Goal: Find specific page/section: Find specific page/section

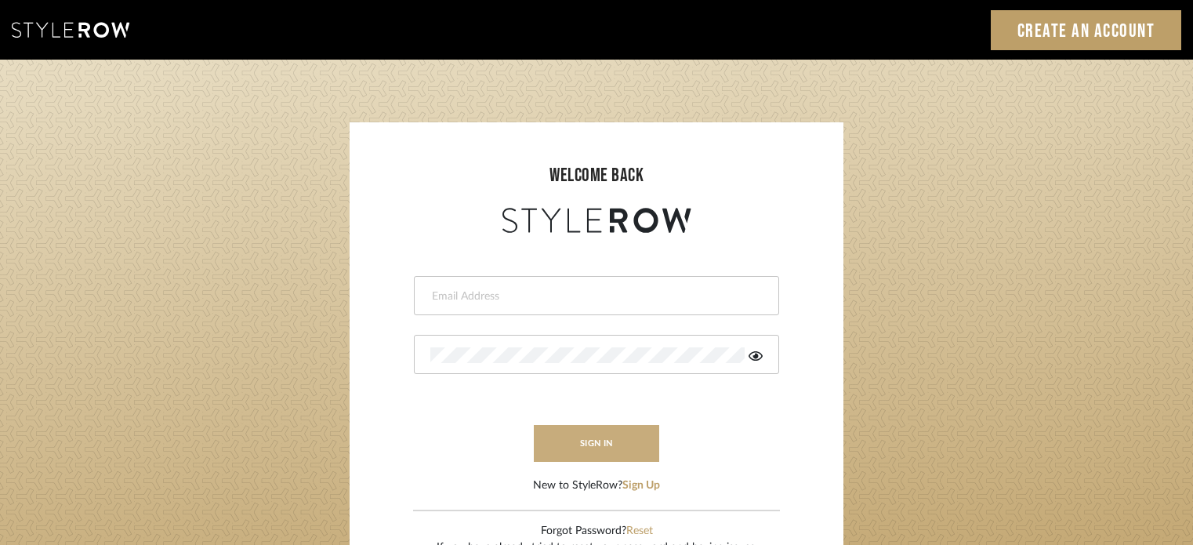
type input "ccipurchases@christinacruzinteriors.com"
click at [597, 434] on button "sign in" at bounding box center [596, 443] width 125 height 37
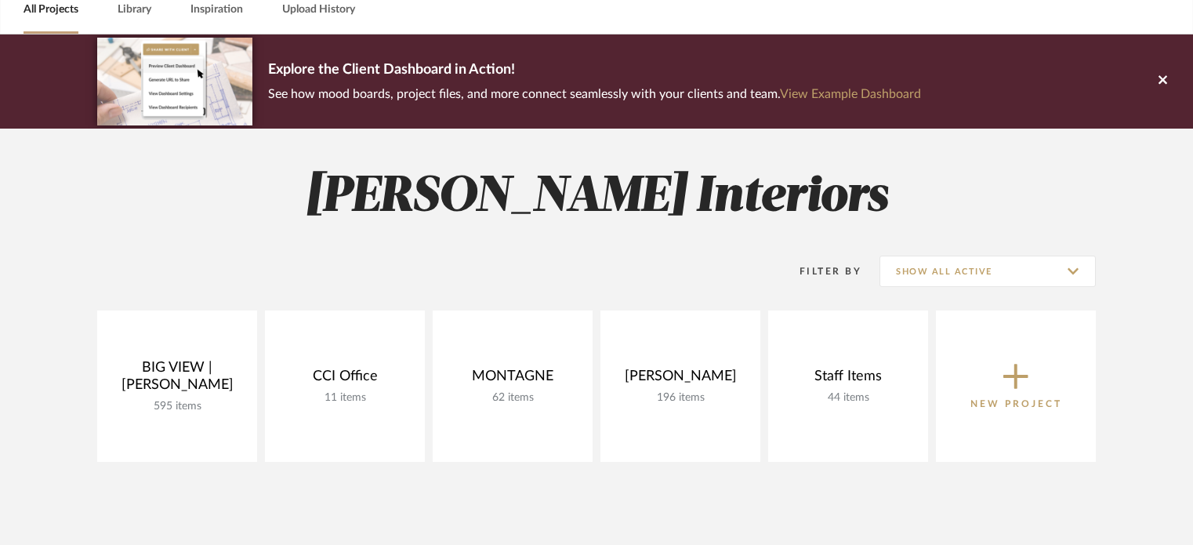
scroll to position [157, 0]
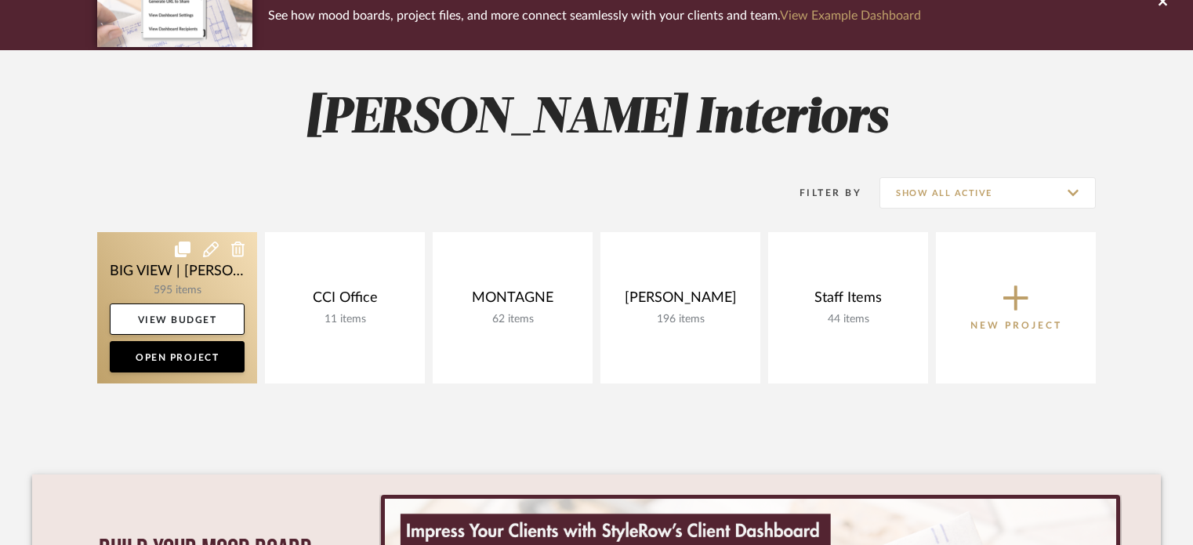
click at [158, 267] on link at bounding box center [177, 307] width 160 height 151
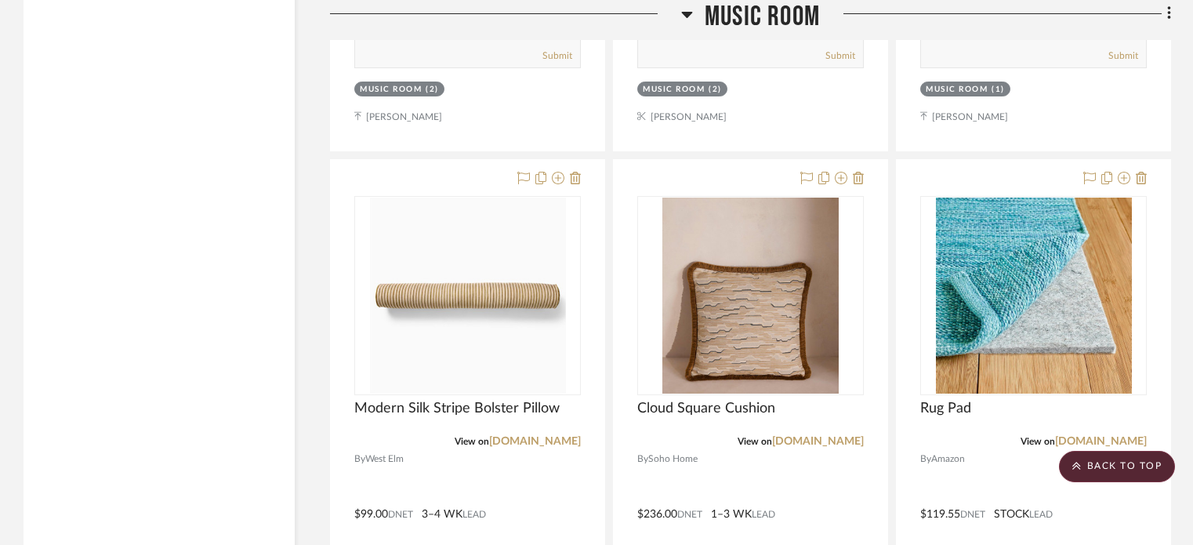
scroll to position [12073, 0]
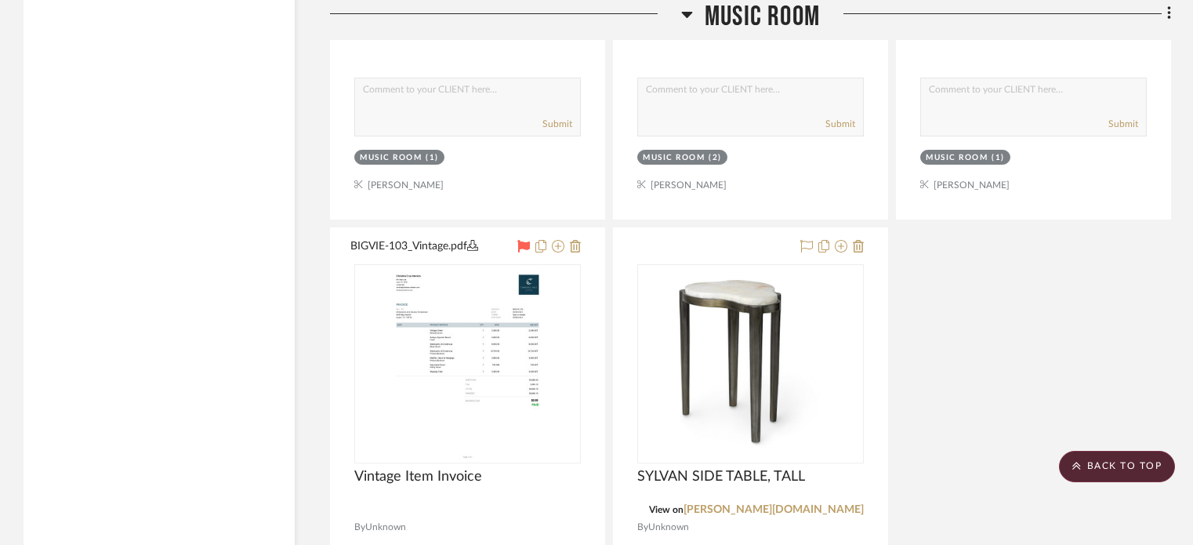
click at [688, 16] on icon at bounding box center [687, 14] width 12 height 19
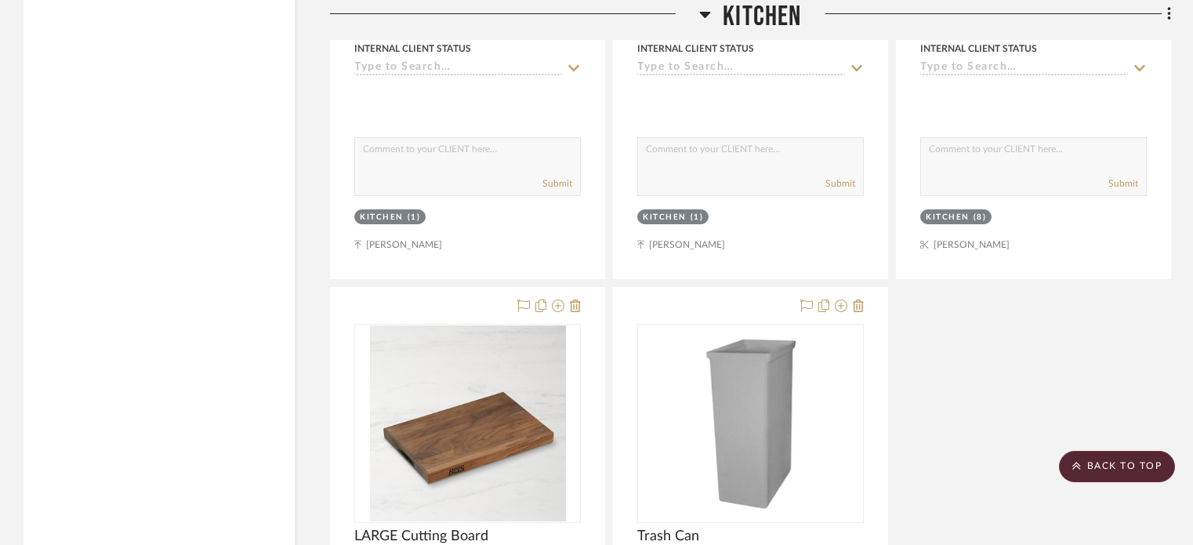
click at [702, 13] on icon at bounding box center [705, 15] width 11 height 6
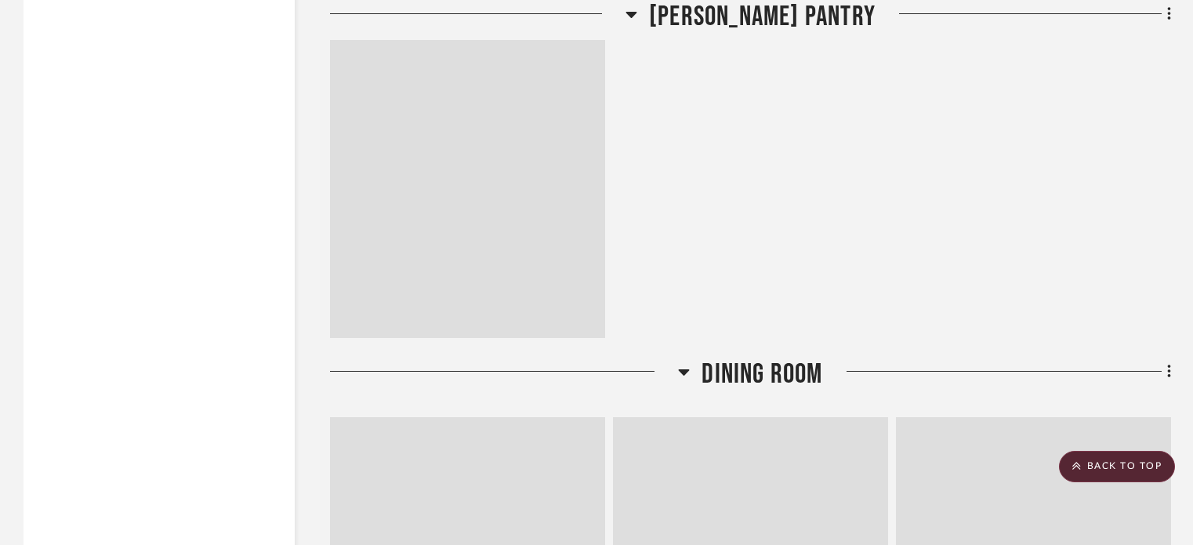
click at [637, 17] on icon at bounding box center [632, 14] width 12 height 19
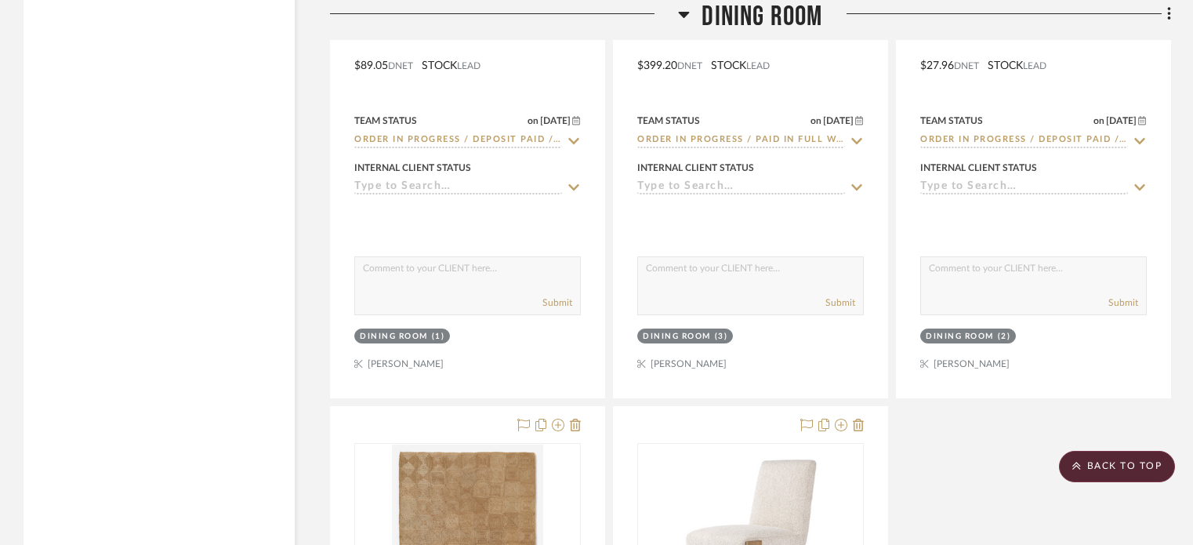
click at [686, 11] on icon at bounding box center [684, 14] width 12 height 19
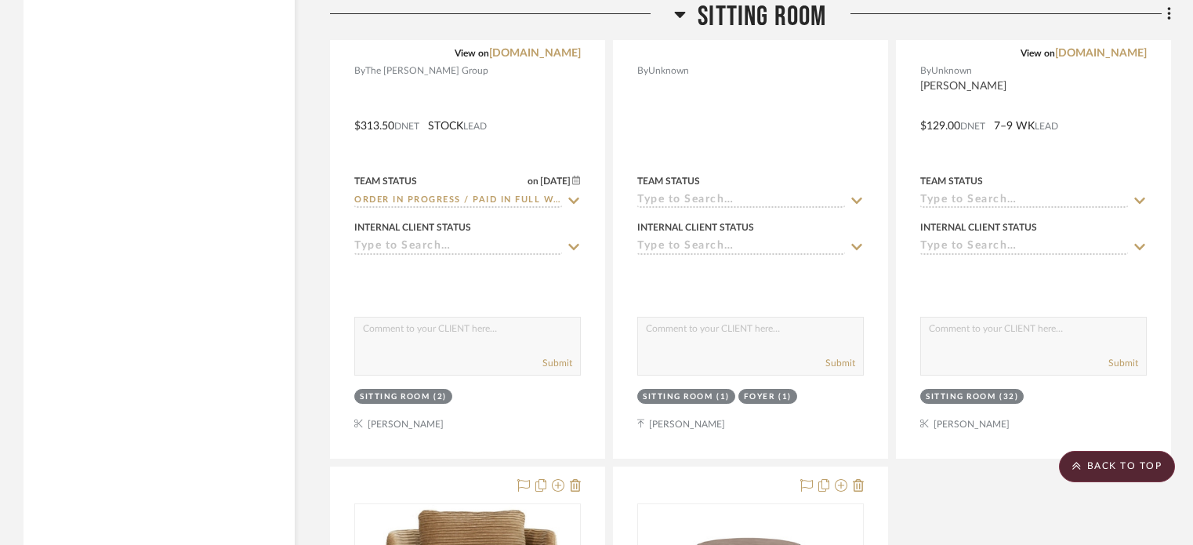
click at [686, 46] on div at bounding box center [750, 53] width 227 height 14
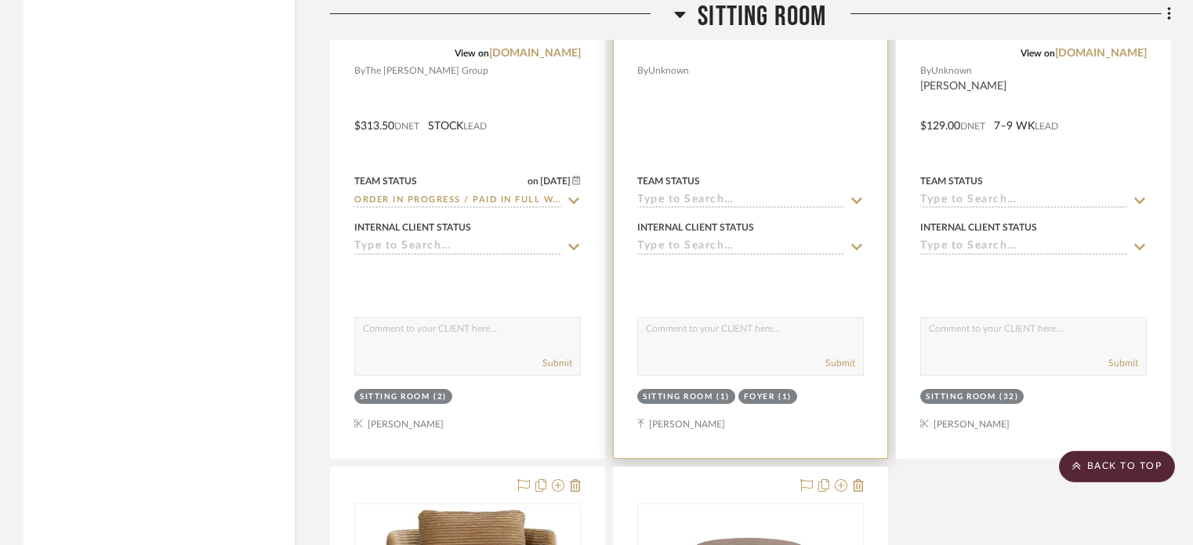
click at [679, 46] on div at bounding box center [750, 53] width 227 height 14
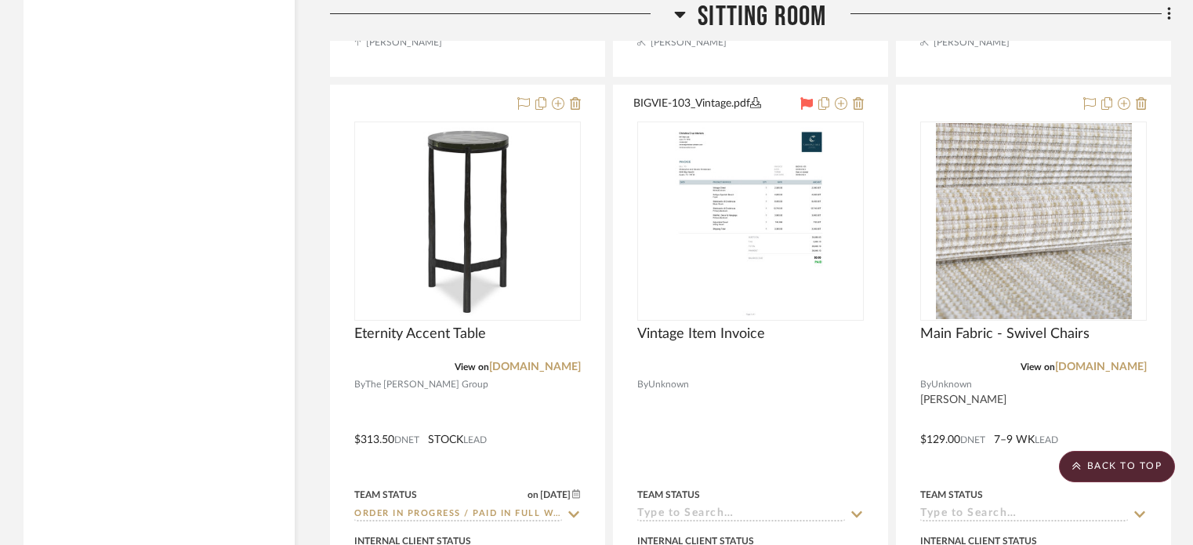
click at [684, 16] on icon at bounding box center [680, 14] width 12 height 19
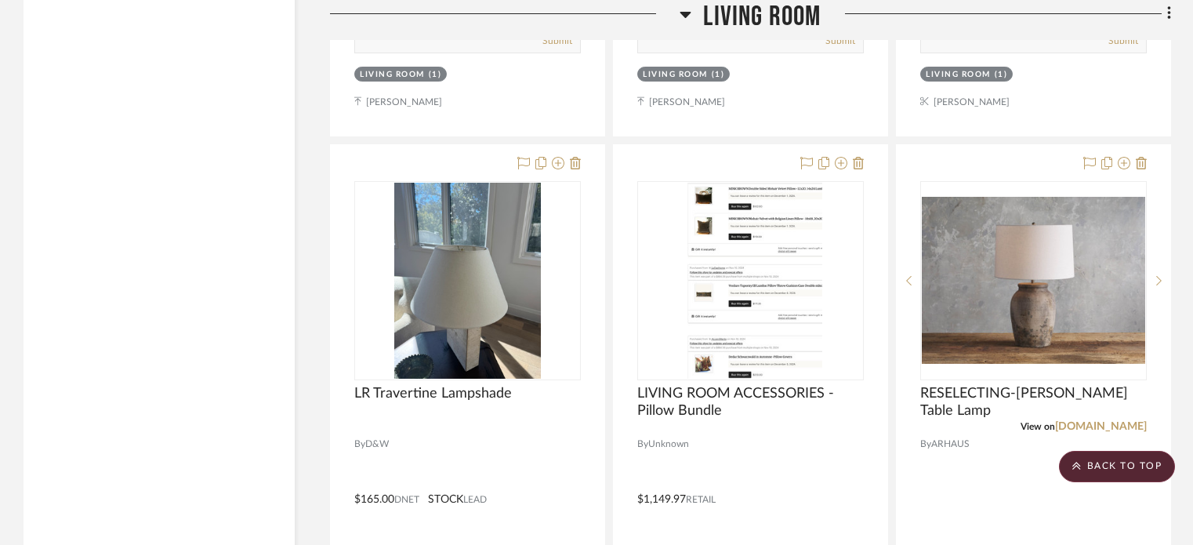
click at [683, 18] on icon at bounding box center [686, 14] width 12 height 19
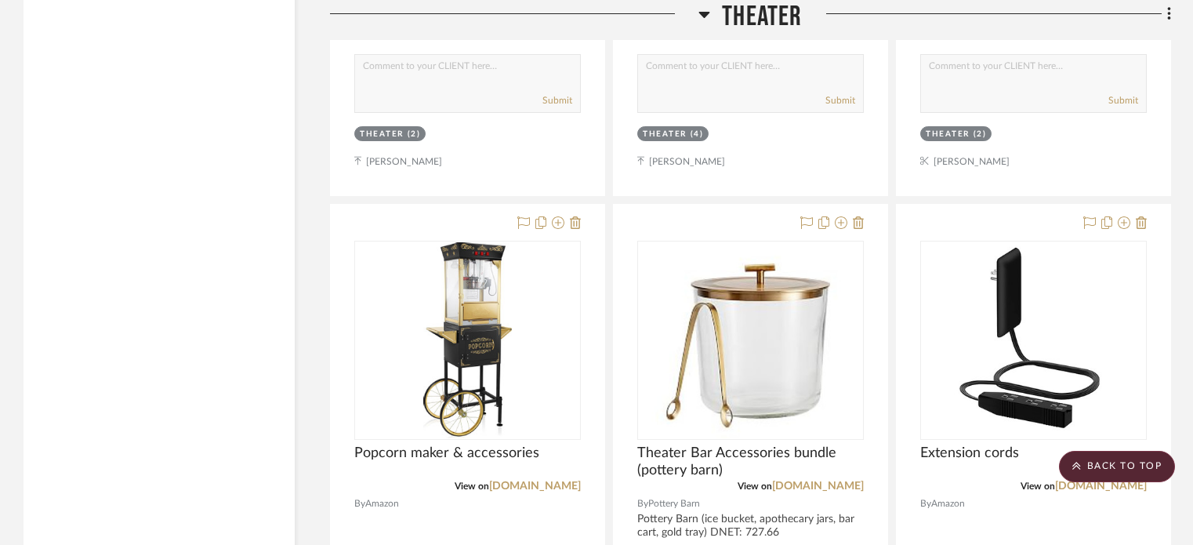
click at [699, 14] on icon at bounding box center [705, 14] width 12 height 19
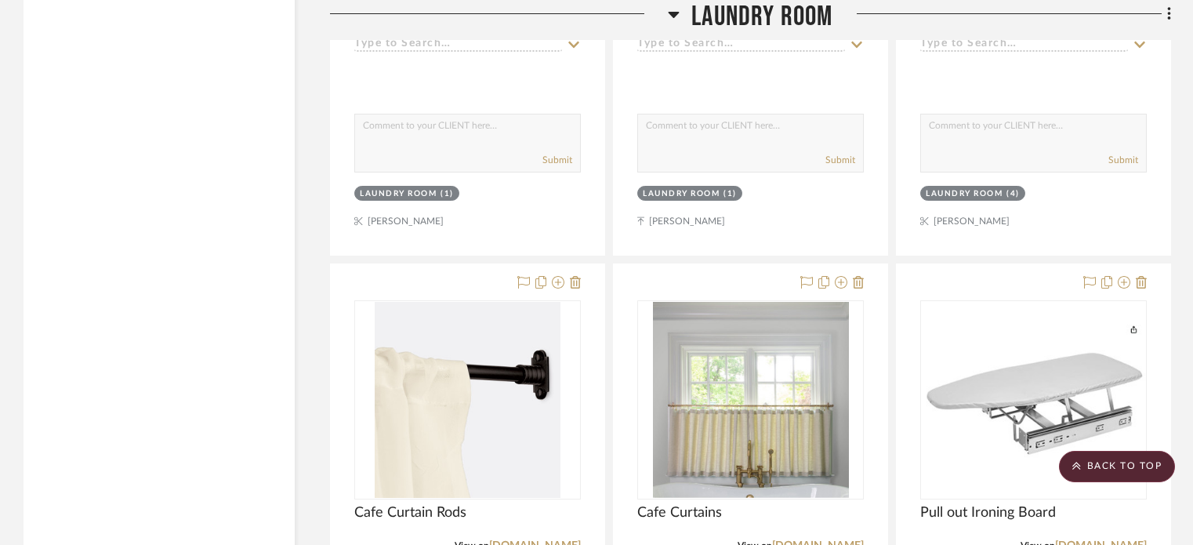
click at [670, 13] on icon at bounding box center [674, 15] width 11 height 6
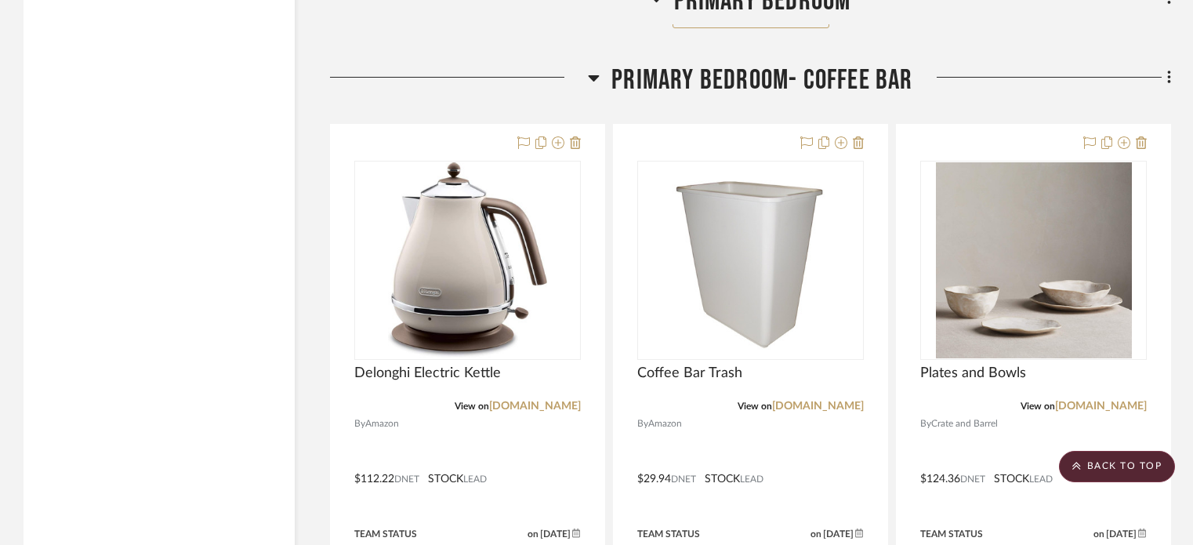
scroll to position [13092, 0]
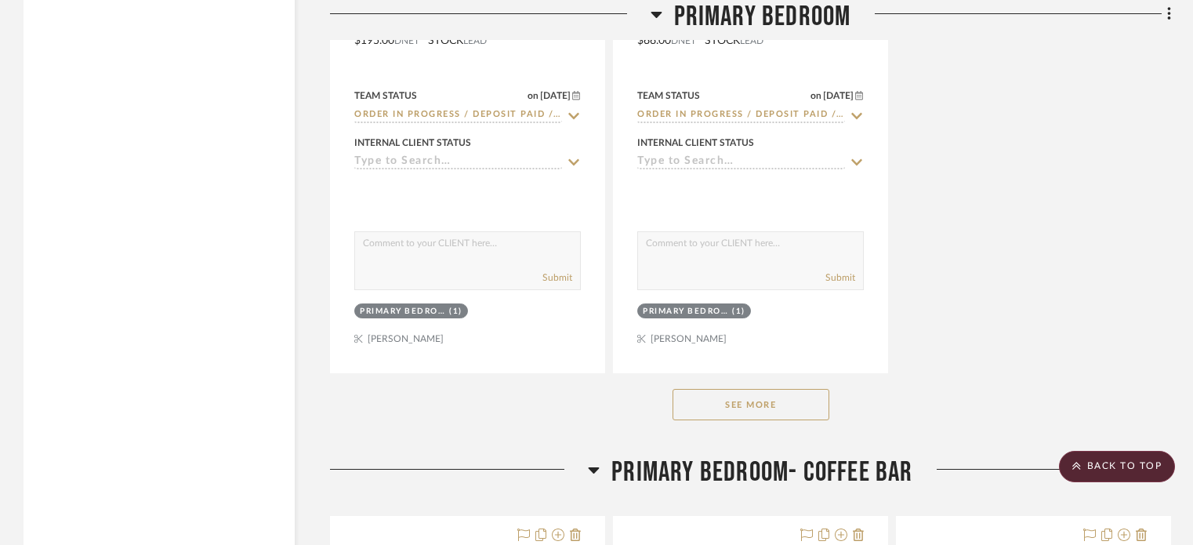
click at [751, 389] on button "See More" at bounding box center [751, 404] width 157 height 31
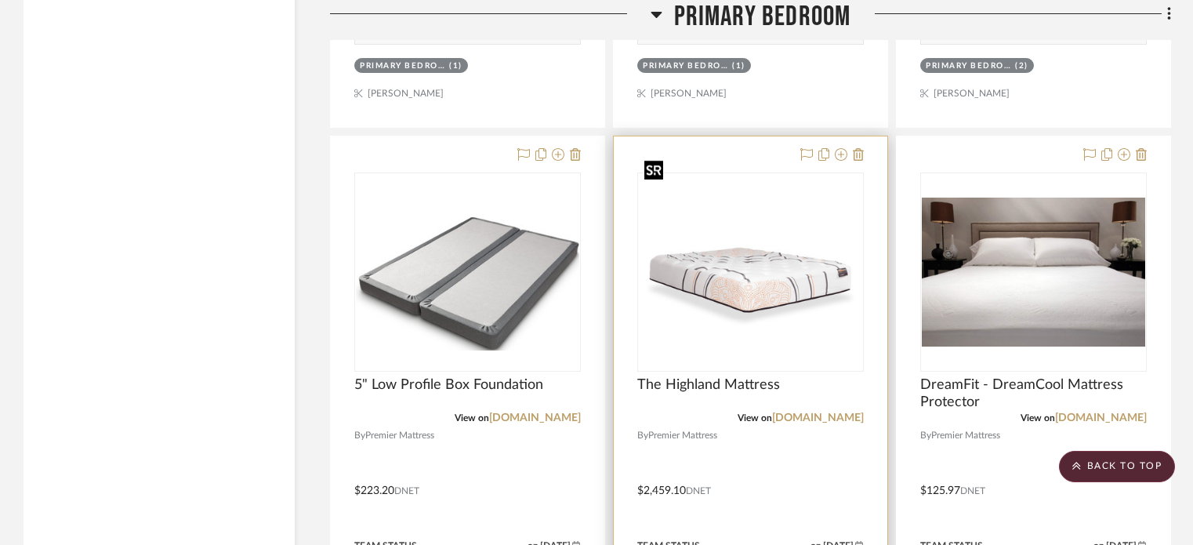
scroll to position [14190, 0]
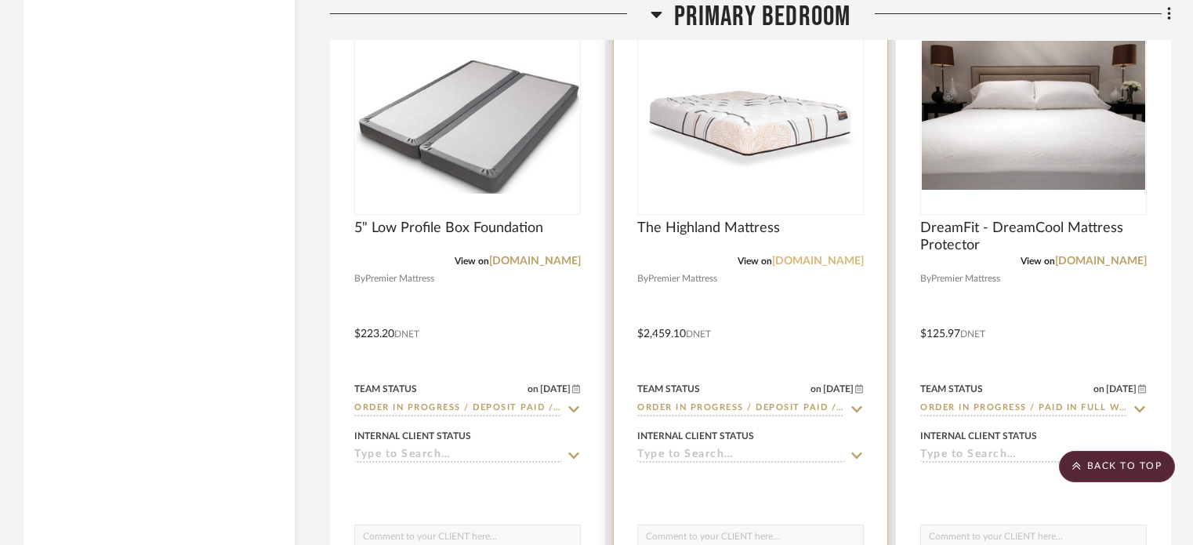
click at [787, 256] on link "[DOMAIN_NAME]" at bounding box center [818, 261] width 92 height 11
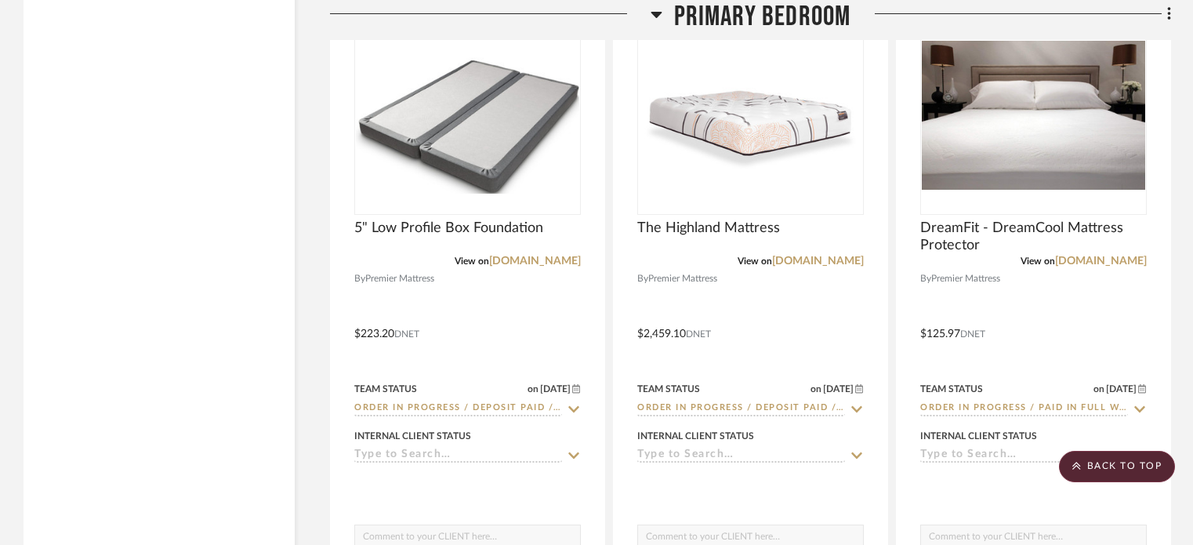
click at [655, 14] on icon at bounding box center [656, 15] width 11 height 6
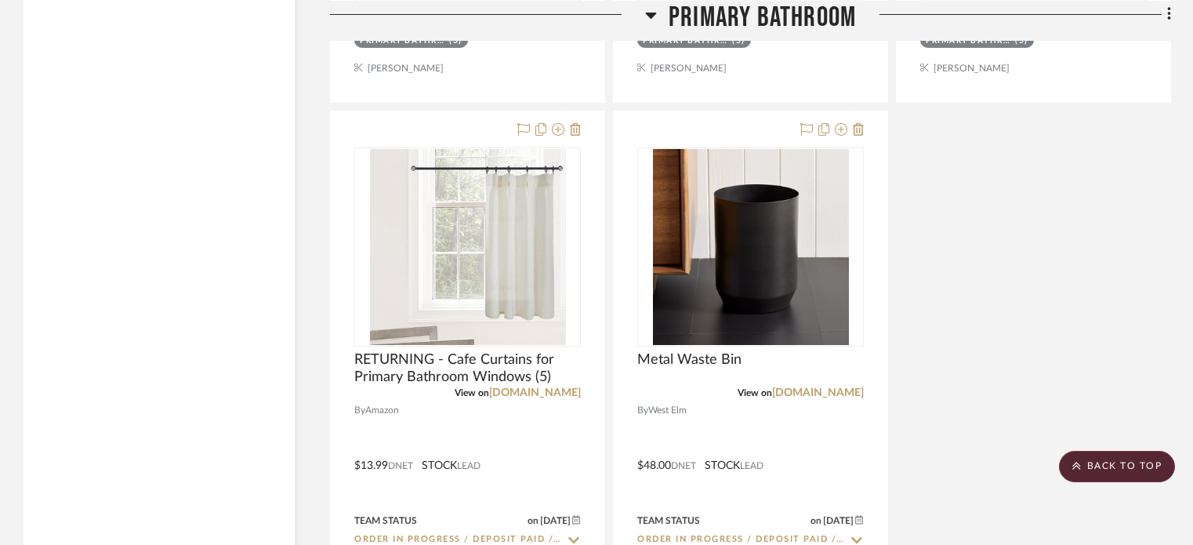
click at [655, 14] on icon at bounding box center [651, 14] width 12 height 19
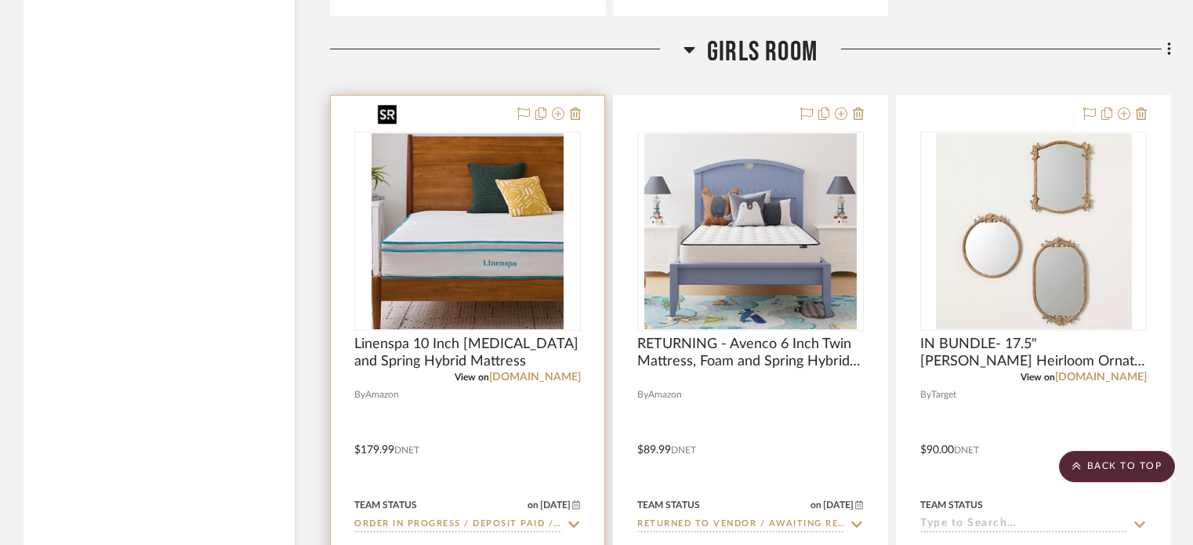
scroll to position [13719, 0]
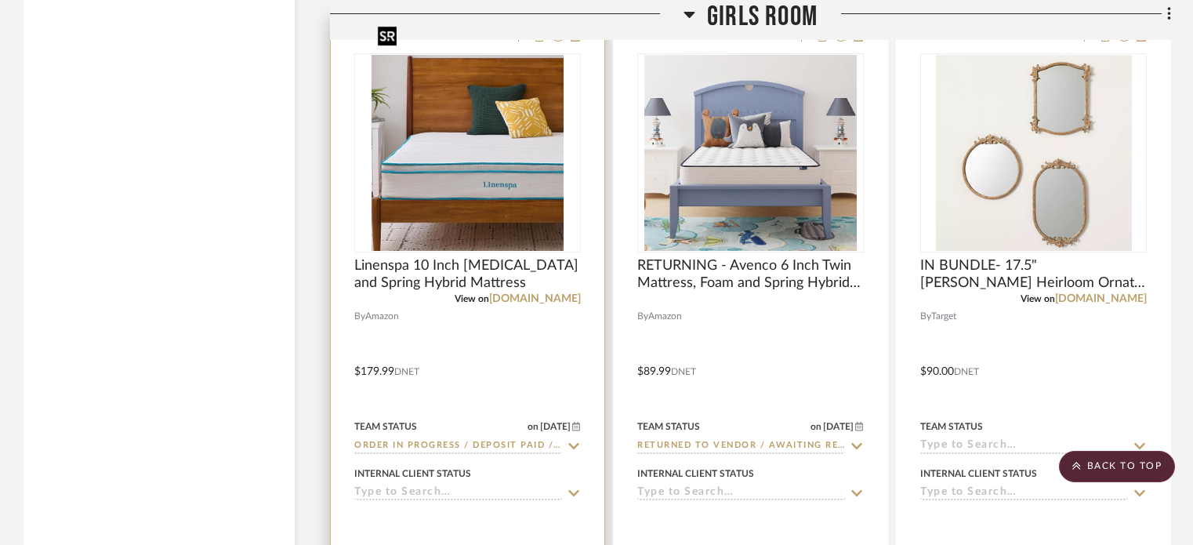
click at [436, 156] on img "0" at bounding box center [468, 153] width 192 height 196
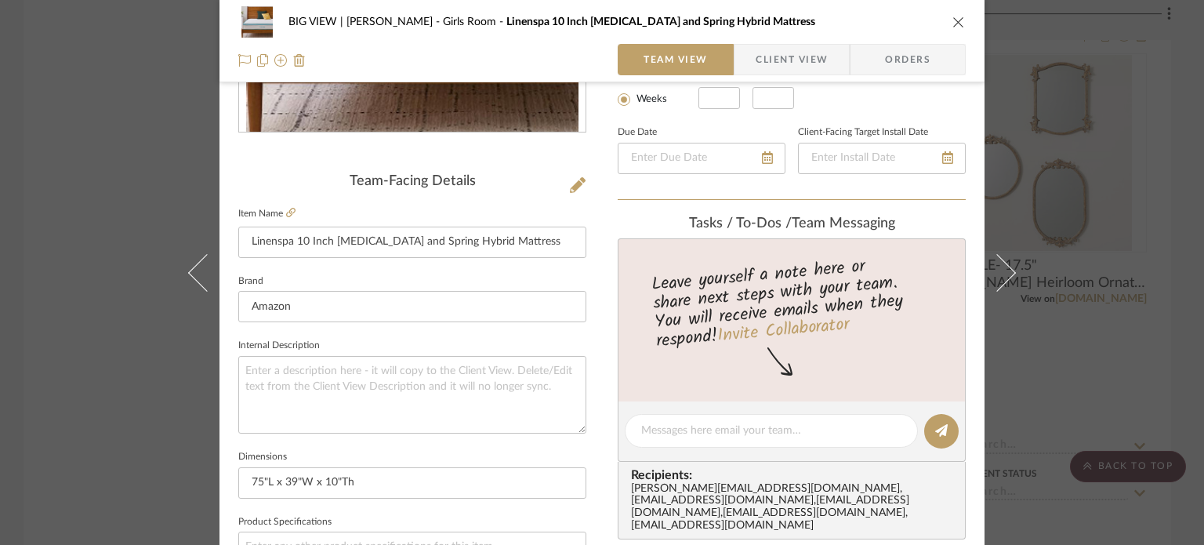
scroll to position [314, 0]
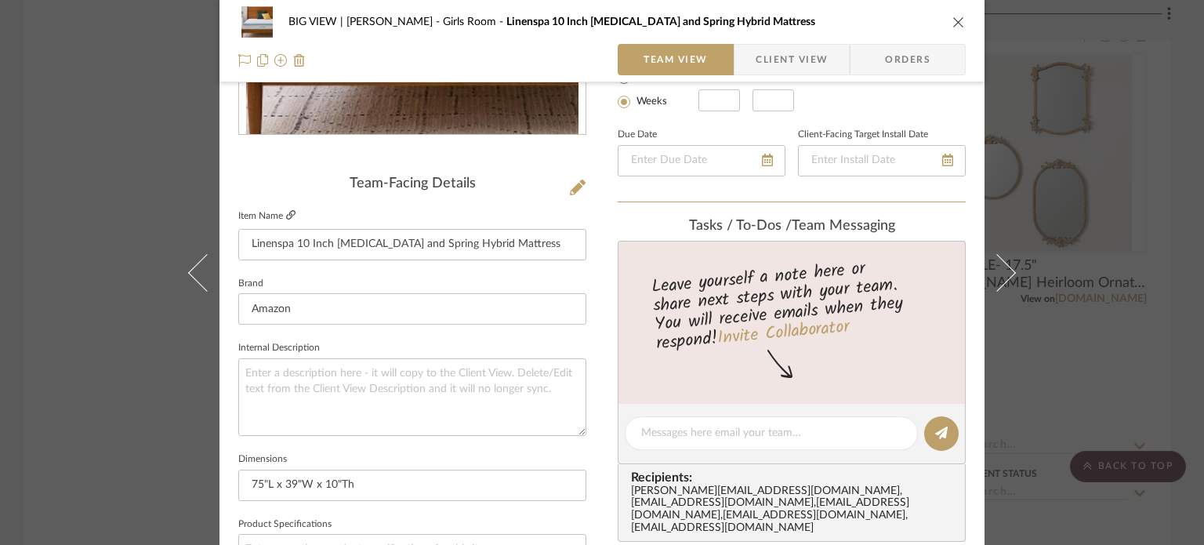
click at [288, 212] on icon at bounding box center [290, 214] width 9 height 9
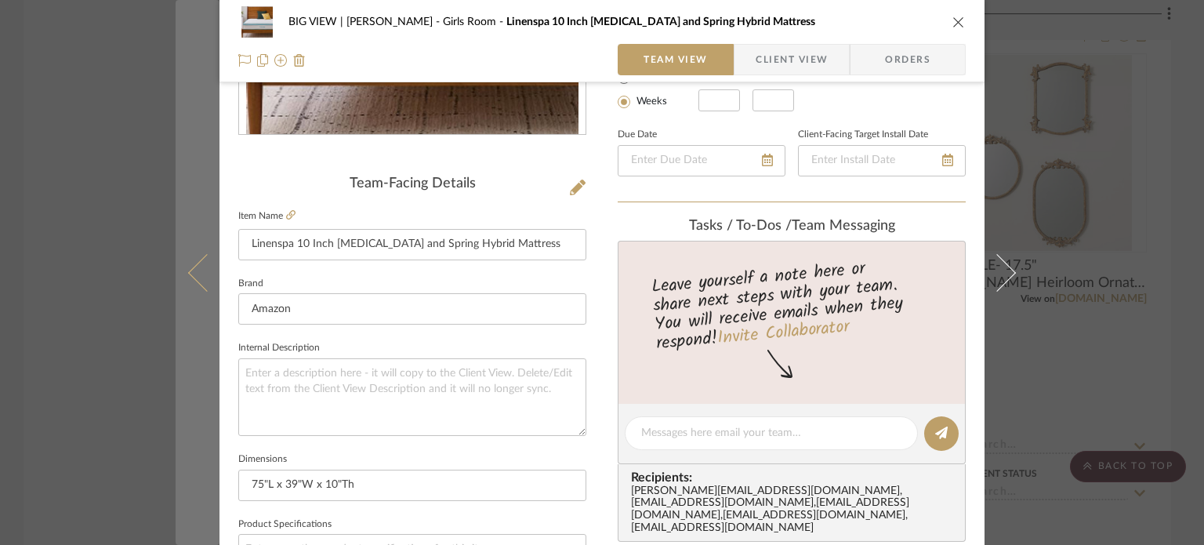
click at [182, 297] on button at bounding box center [198, 272] width 44 height 545
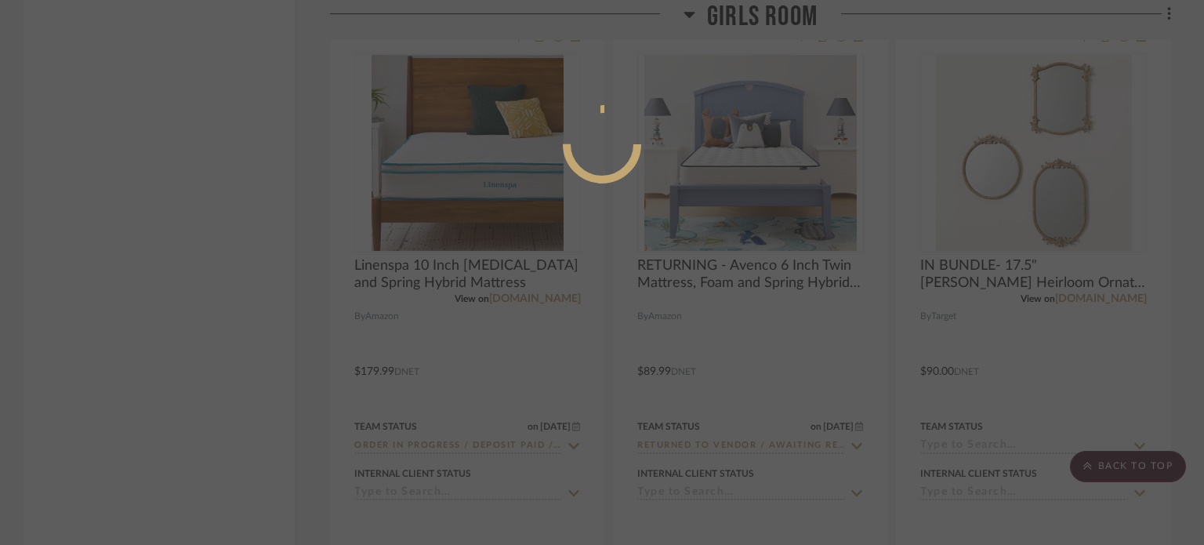
scroll to position [141, 0]
click at [118, 339] on div at bounding box center [602, 272] width 1204 height 545
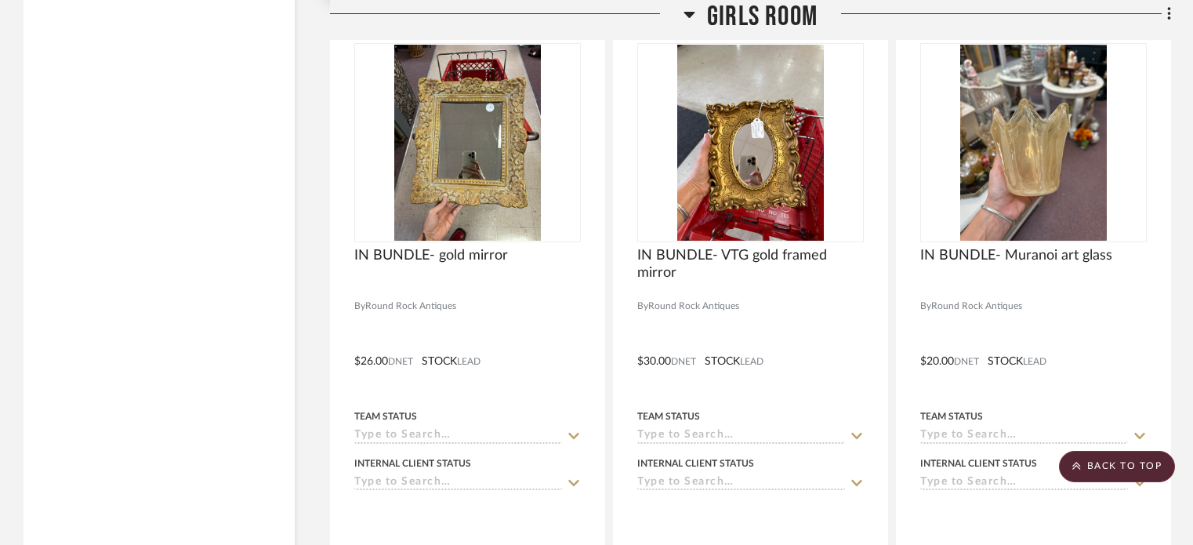
scroll to position [14033, 0]
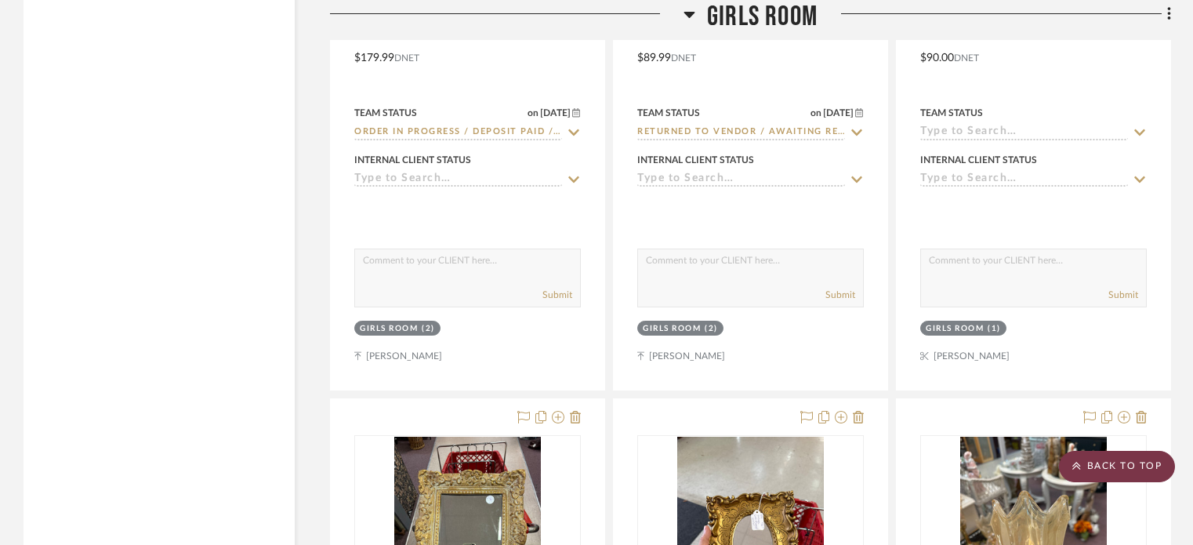
click at [1117, 473] on scroll-to-top-button "BACK TO TOP" at bounding box center [1117, 466] width 116 height 31
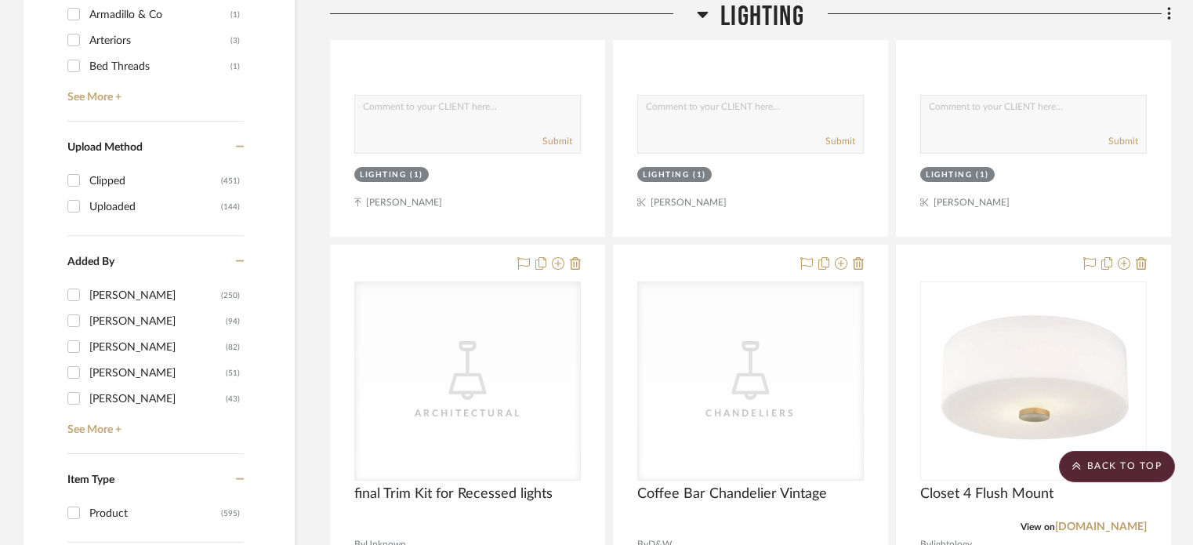
scroll to position [0, 0]
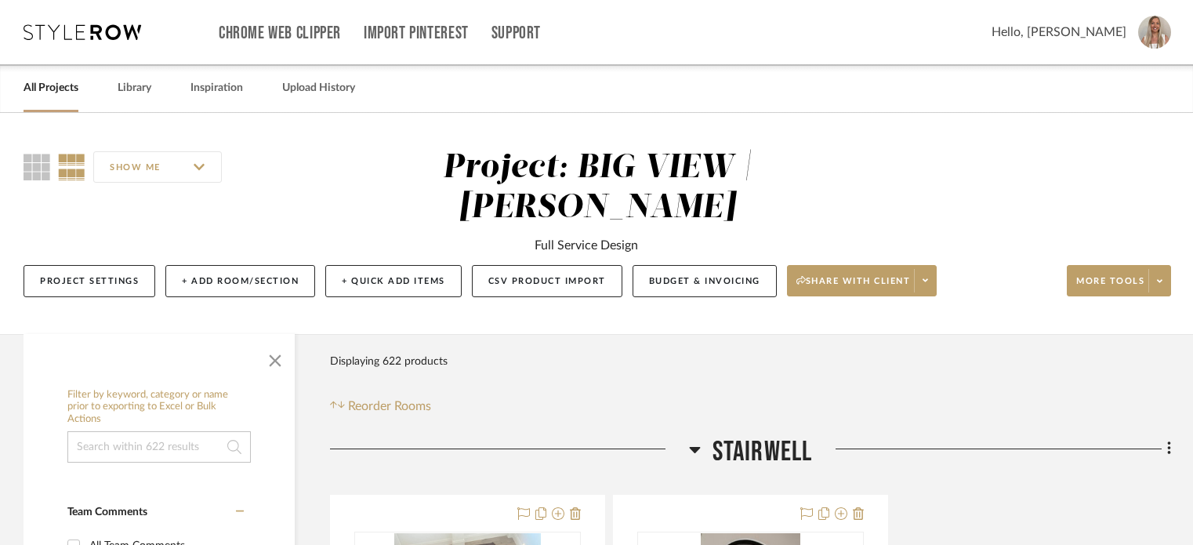
click at [51, 93] on link "All Projects" at bounding box center [51, 88] width 55 height 21
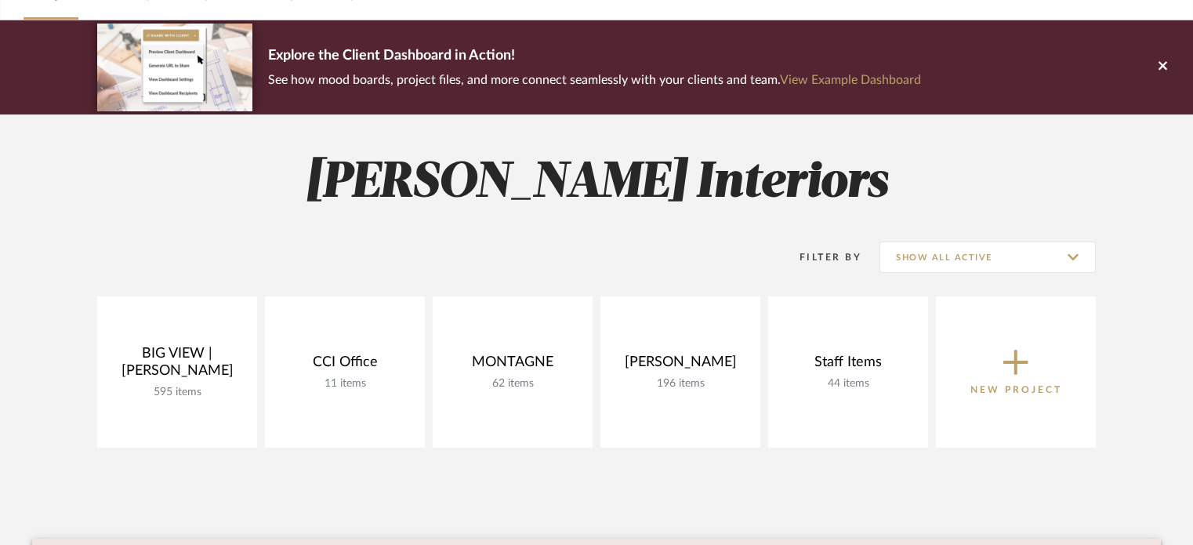
scroll to position [235, 0]
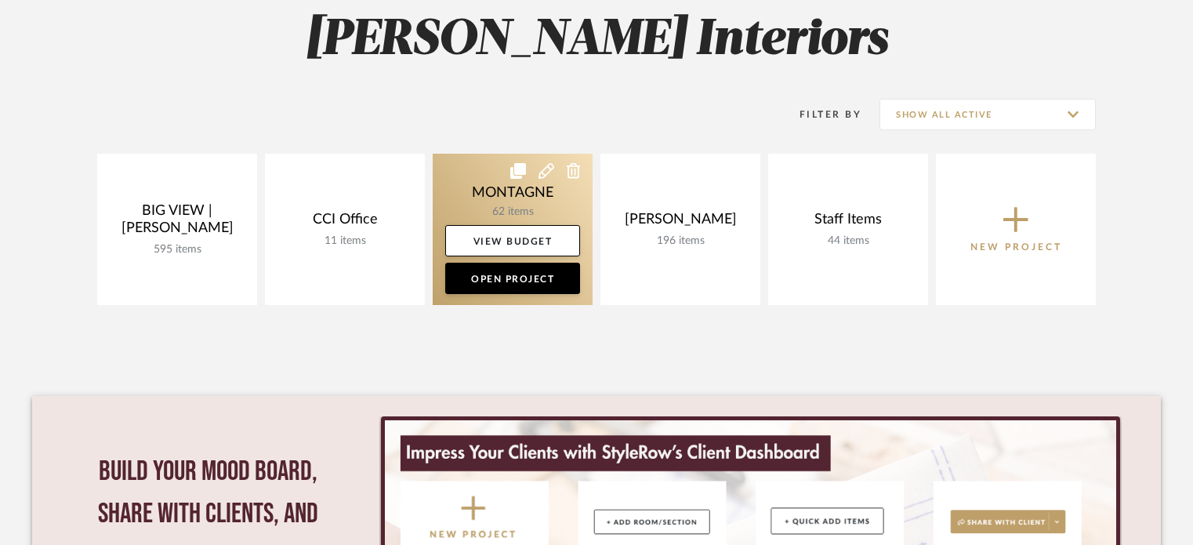
click at [481, 194] on link at bounding box center [513, 229] width 160 height 151
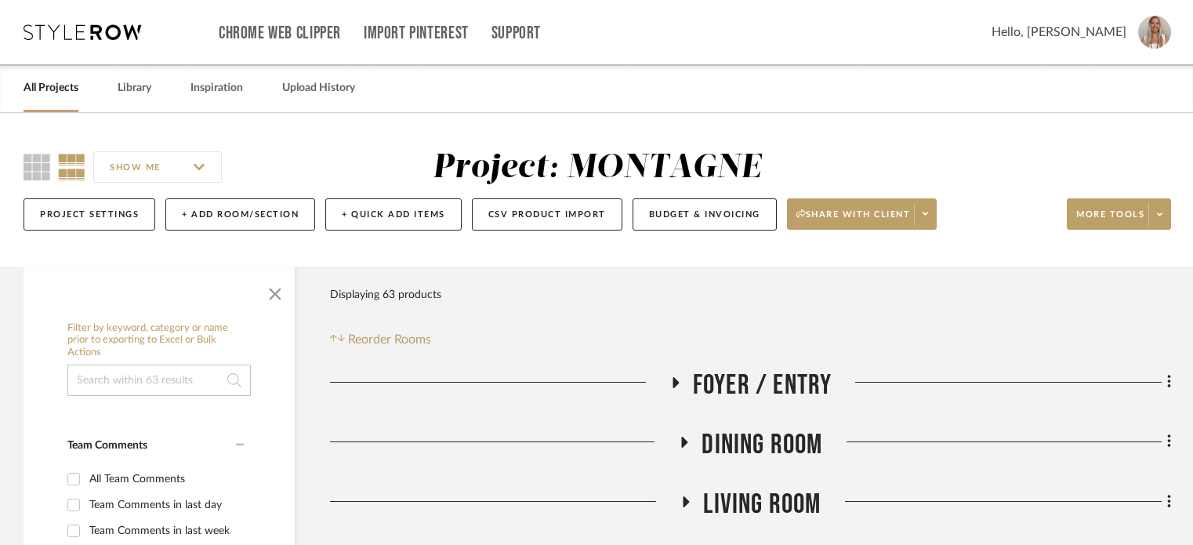
scroll to position [235, 0]
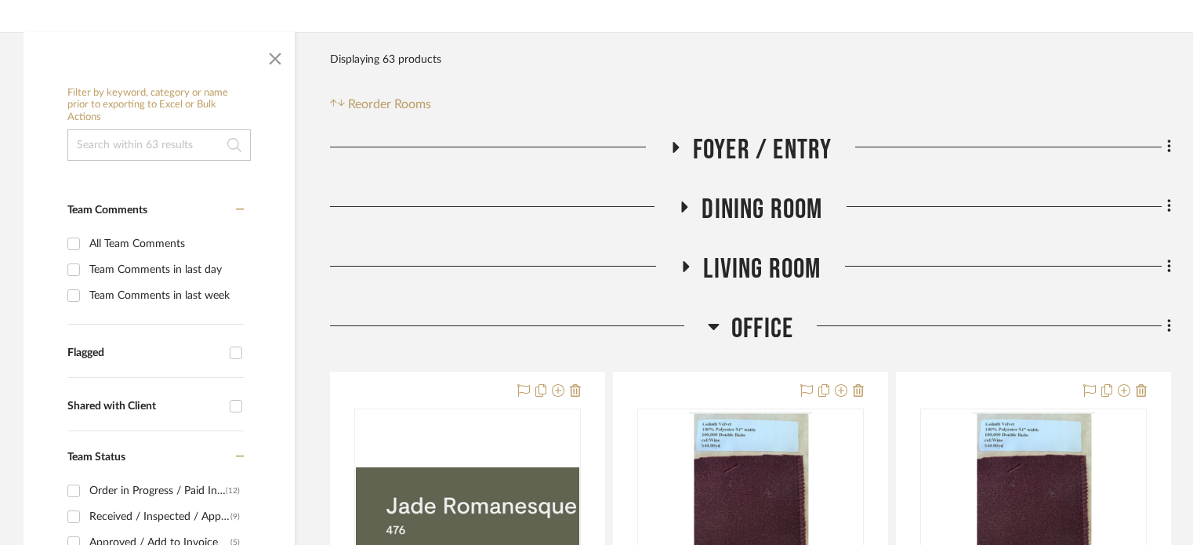
click at [674, 143] on icon at bounding box center [676, 147] width 6 height 11
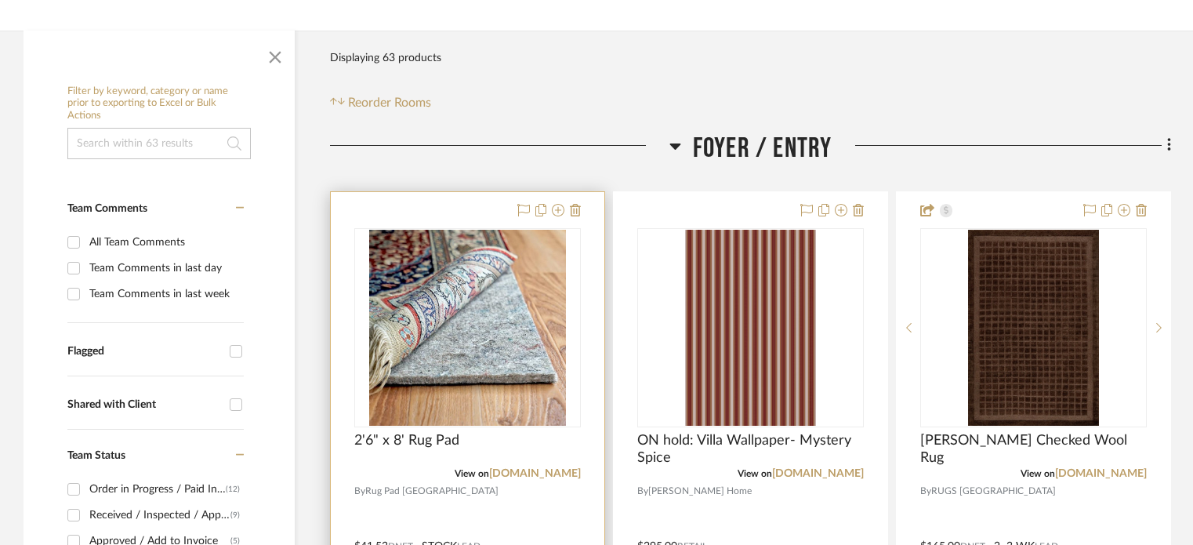
scroll to position [314, 0]
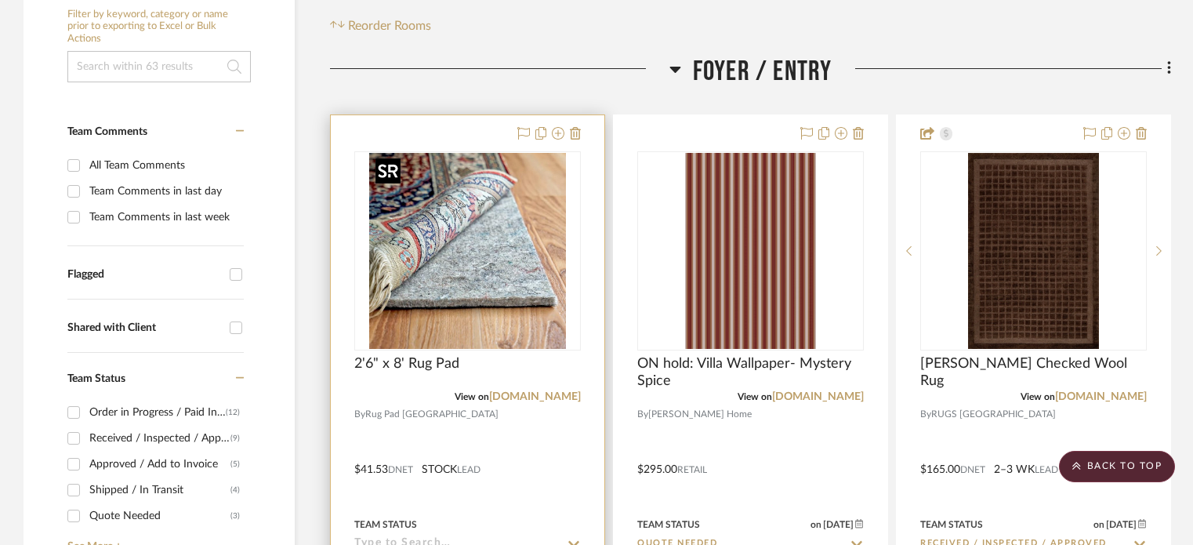
click at [454, 282] on img "0" at bounding box center [467, 251] width 197 height 196
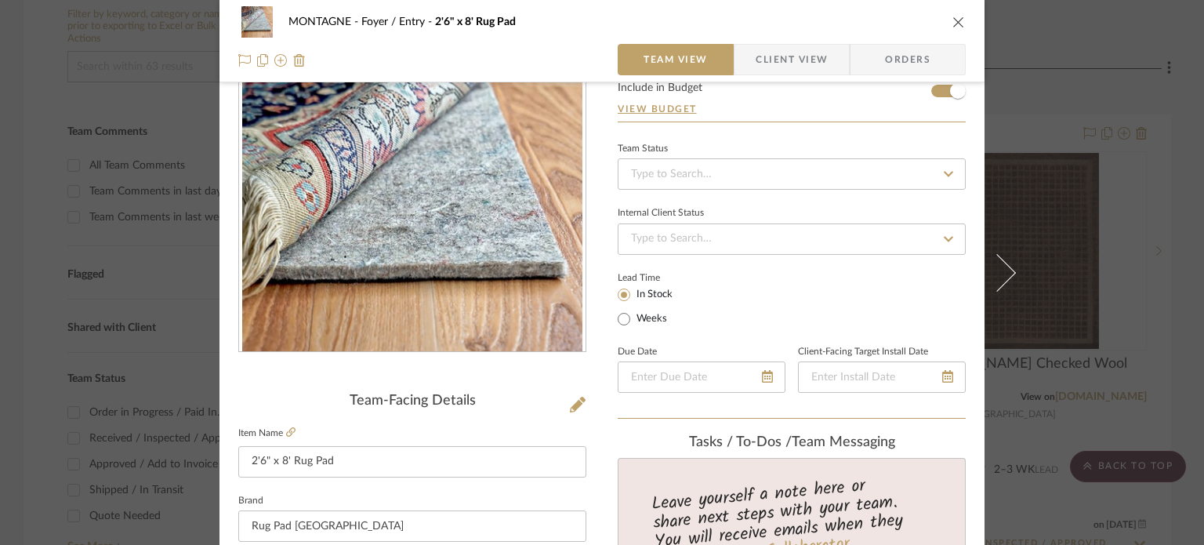
scroll to position [157, 0]
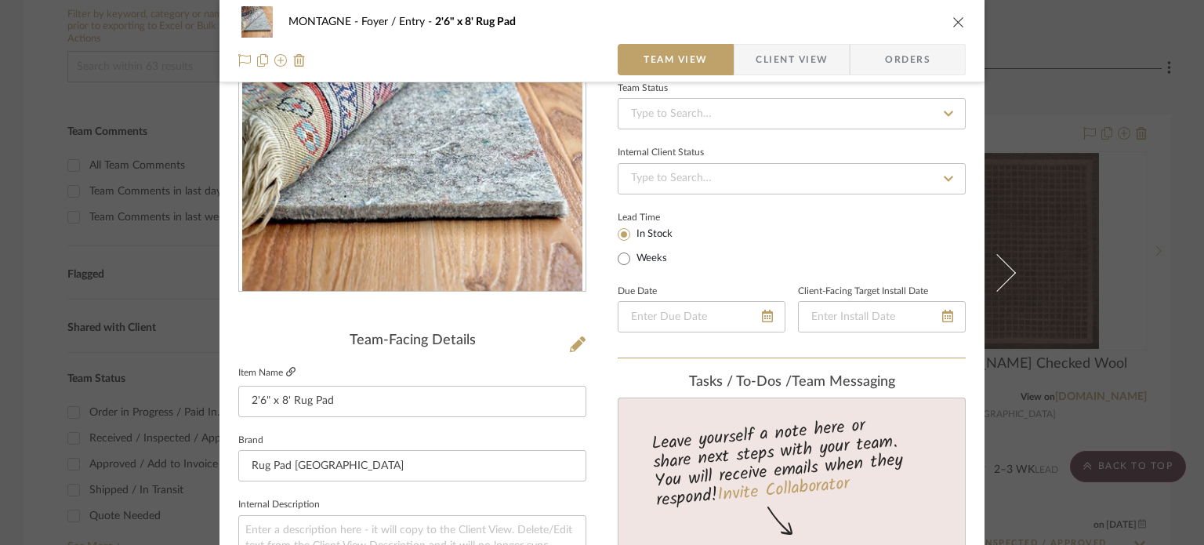
click at [286, 370] on icon at bounding box center [290, 371] width 9 height 9
click at [161, 298] on div "MONTAGNE Foyer / Entry 2'6" x 8' Rug Pad Team View Client View Orders Team-Faci…" at bounding box center [602, 272] width 1204 height 545
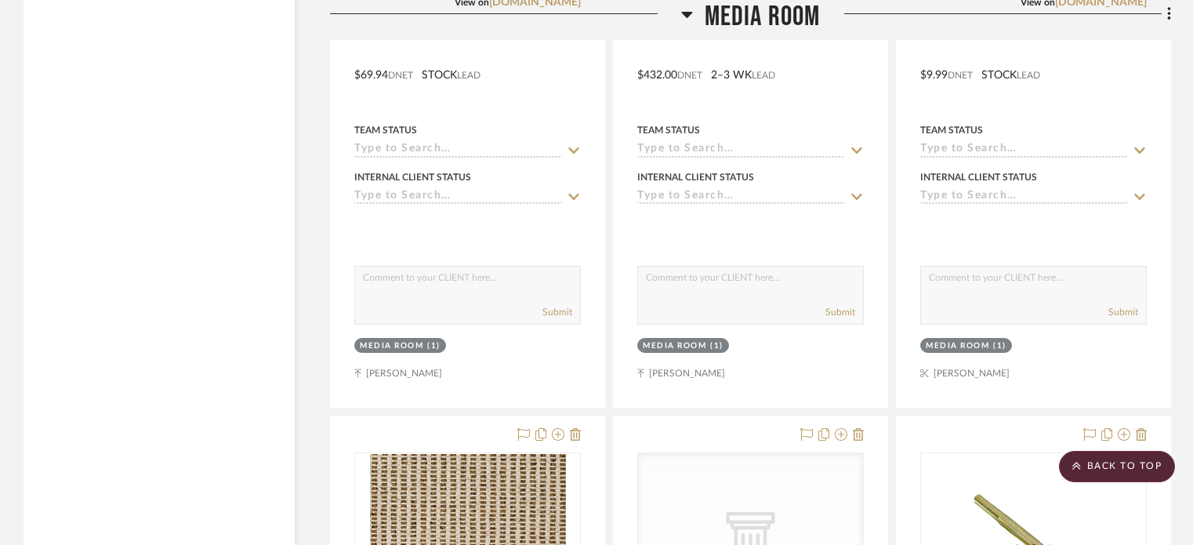
scroll to position [3606, 0]
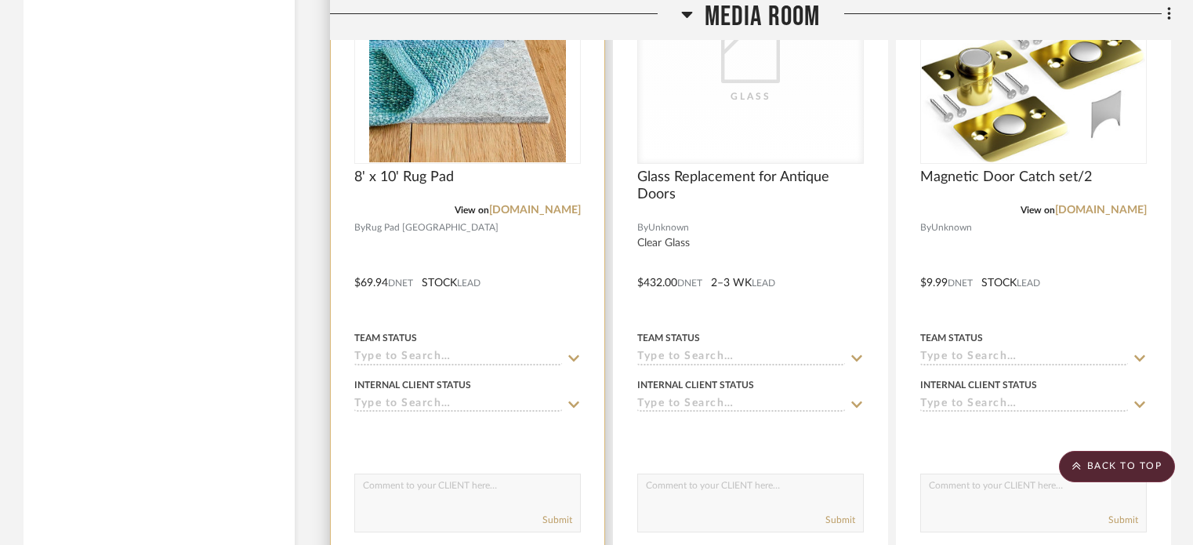
click at [0, 0] on img at bounding box center [0, 0] width 0 height 0
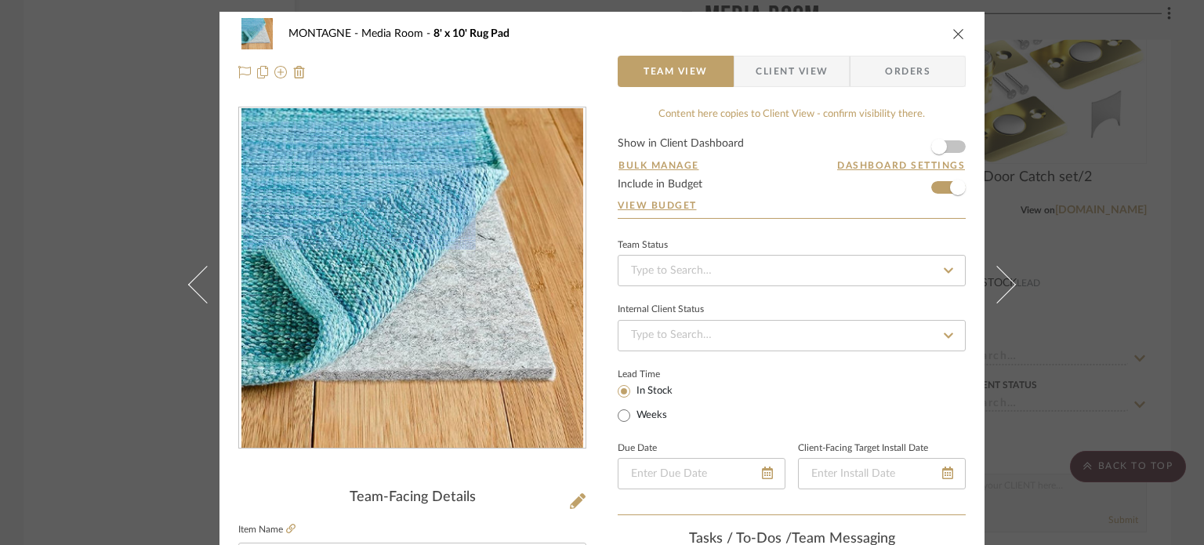
scroll to position [157, 0]
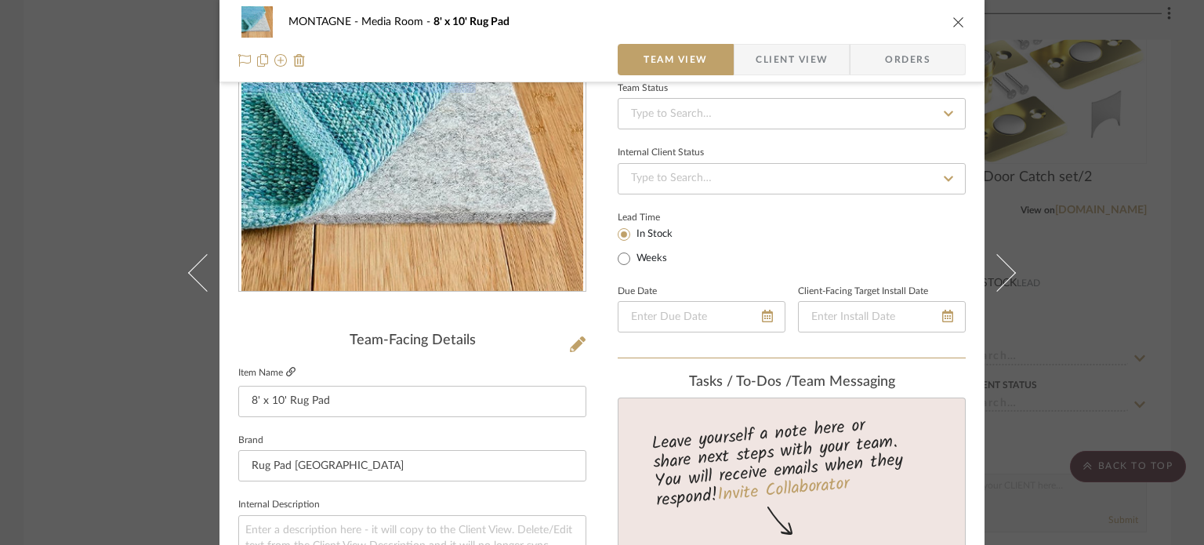
click at [286, 372] on icon at bounding box center [290, 371] width 9 height 9
